Goal: Navigation & Orientation: Find specific page/section

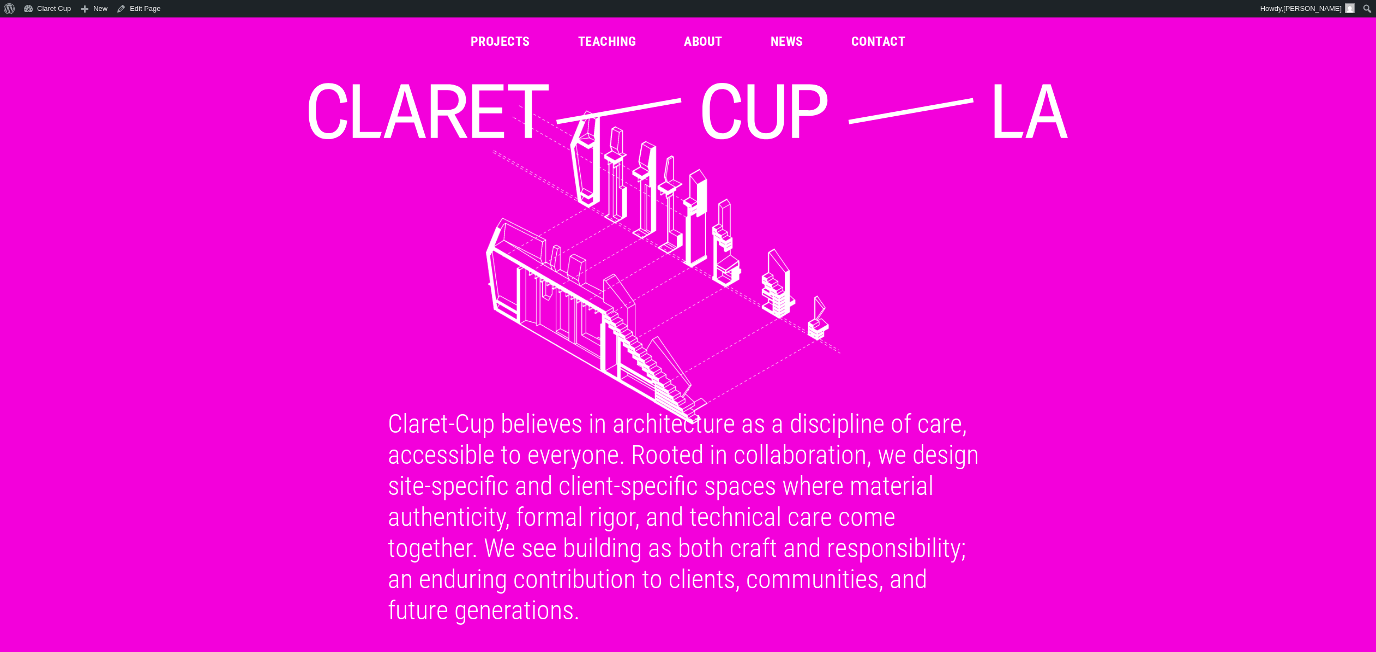
click at [501, 35] on link "Projects" at bounding box center [500, 41] width 59 height 13
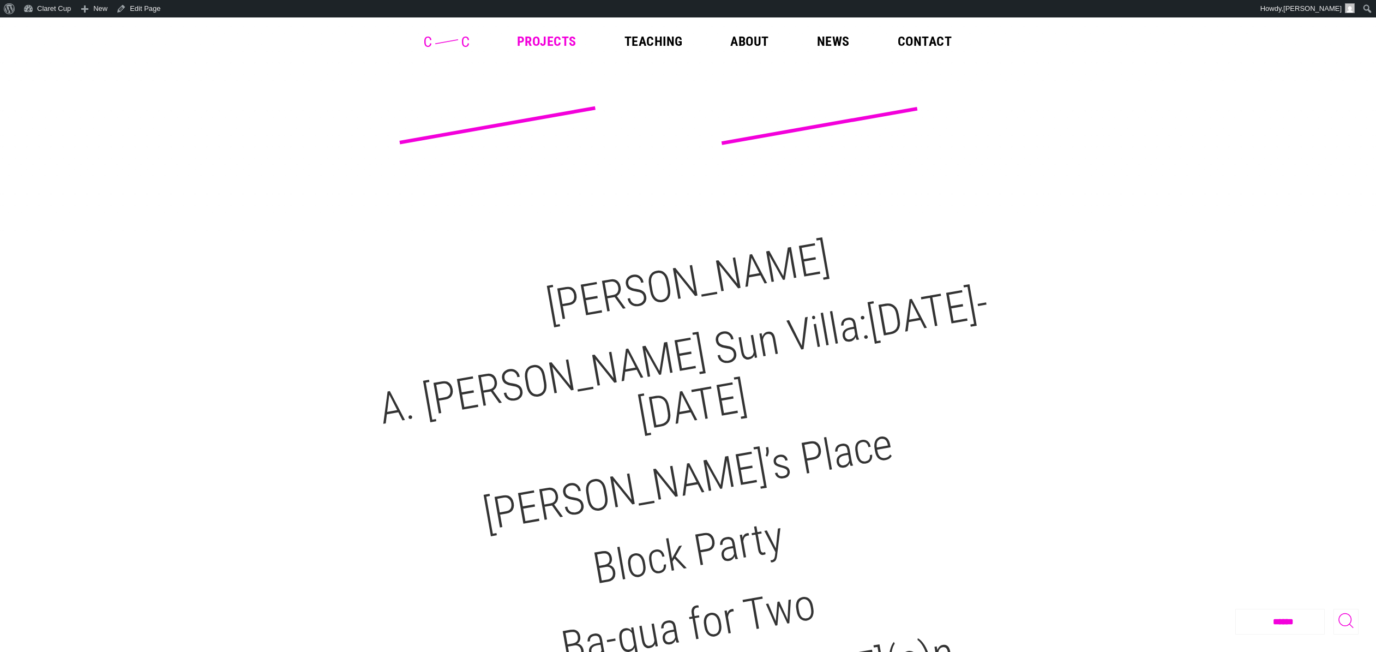
click at [442, 43] on icon at bounding box center [446, 42] width 45 height 10
